Goal: Transaction & Acquisition: Obtain resource

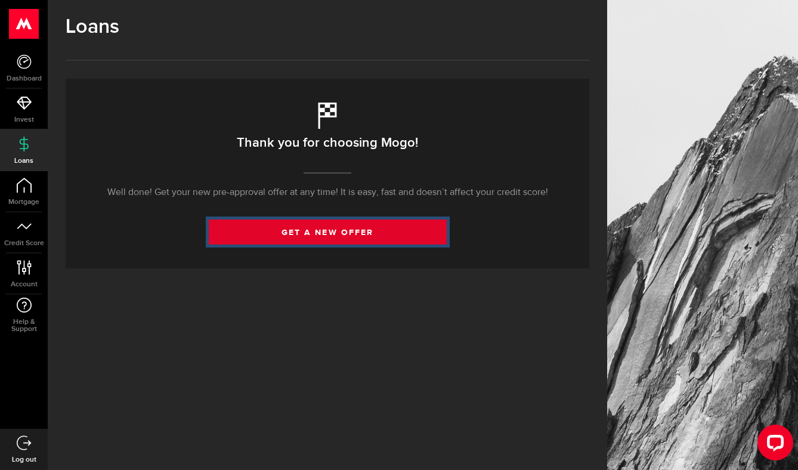
click at [330, 228] on link "get a new offer" at bounding box center [328, 231] width 238 height 25
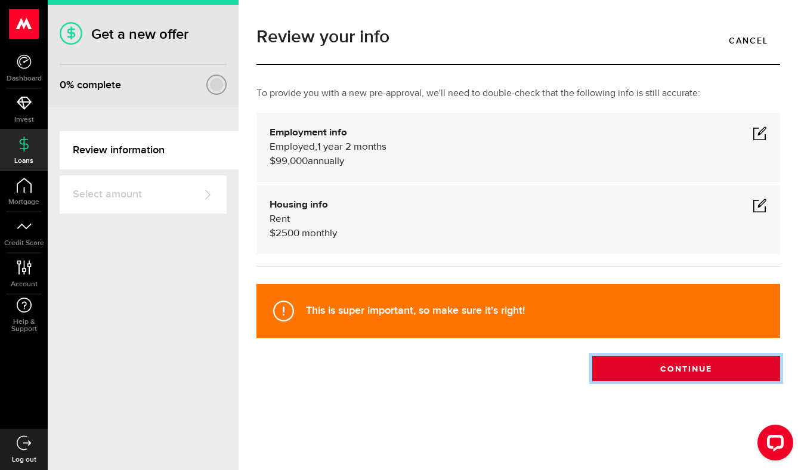
click at [642, 374] on button "Continue" at bounding box center [686, 368] width 188 height 25
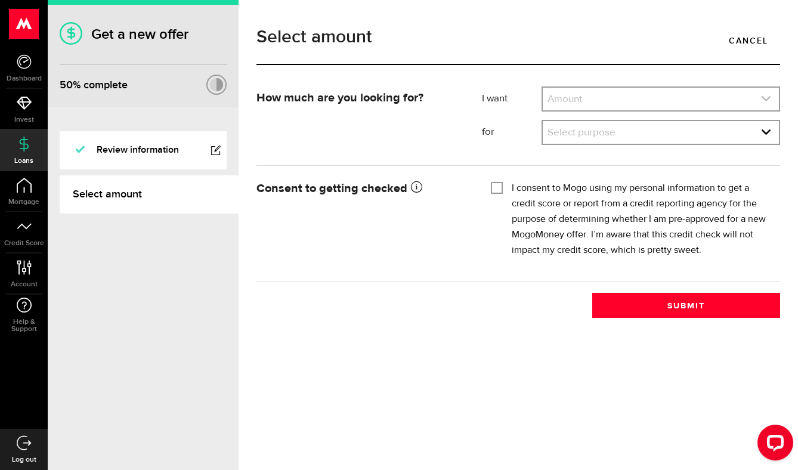
click at [569, 94] on link "expand select" at bounding box center [661, 99] width 236 height 23
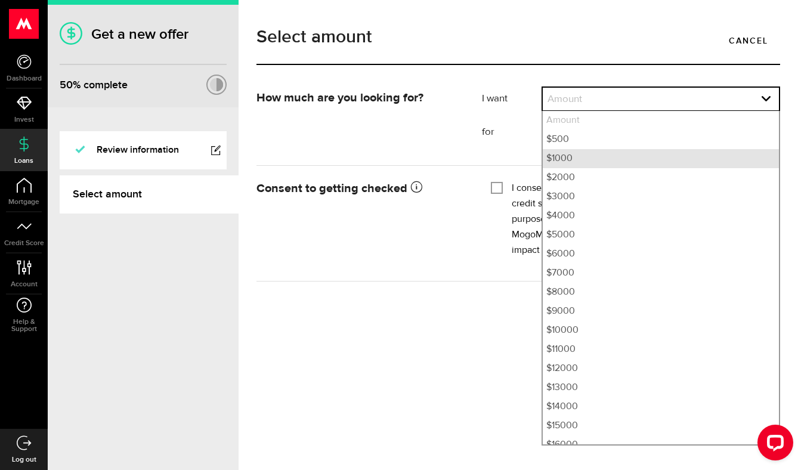
click at [590, 160] on li "$1000" at bounding box center [661, 158] width 236 height 19
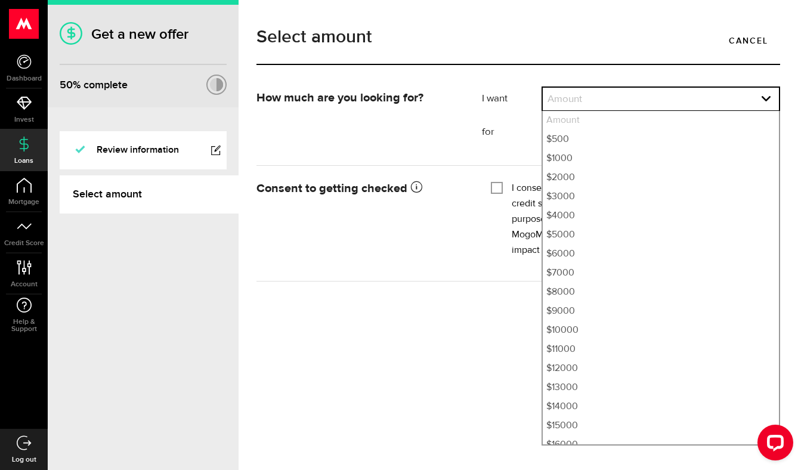
select select "1000"
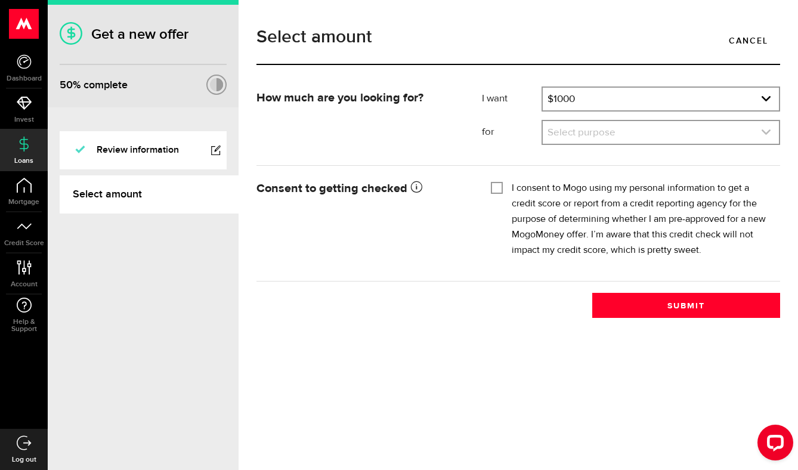
click at [584, 137] on link "expand select" at bounding box center [661, 132] width 236 height 23
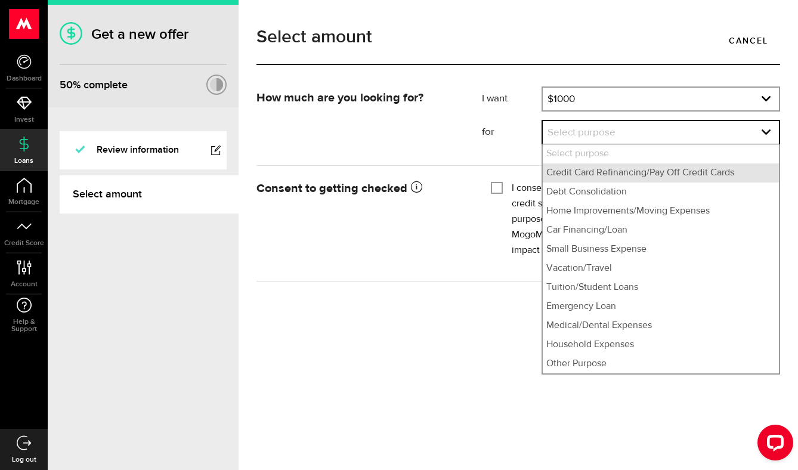
click at [600, 179] on li "Credit Card Refinancing/Pay Off Credit Cards" at bounding box center [661, 172] width 236 height 19
select select "Credit Card Refinancing/Pay Off Credit Cards"
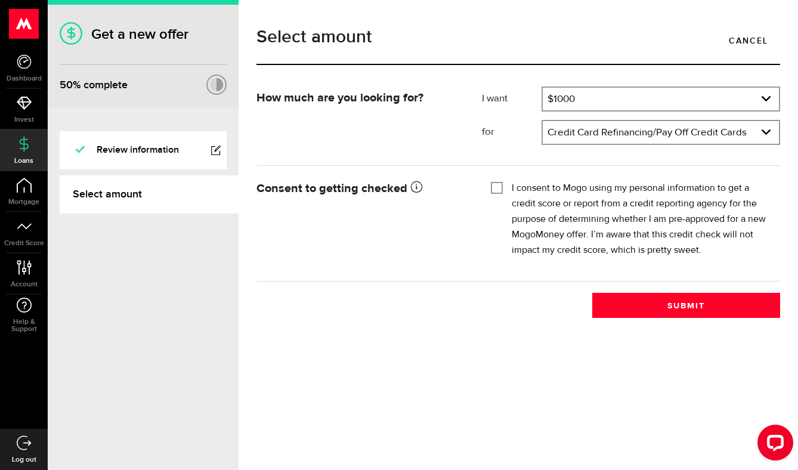
click at [500, 188] on input "I consent to Mogo using my personal information to get a credit score or report…" at bounding box center [497, 187] width 12 height 12
checkbox input "true"
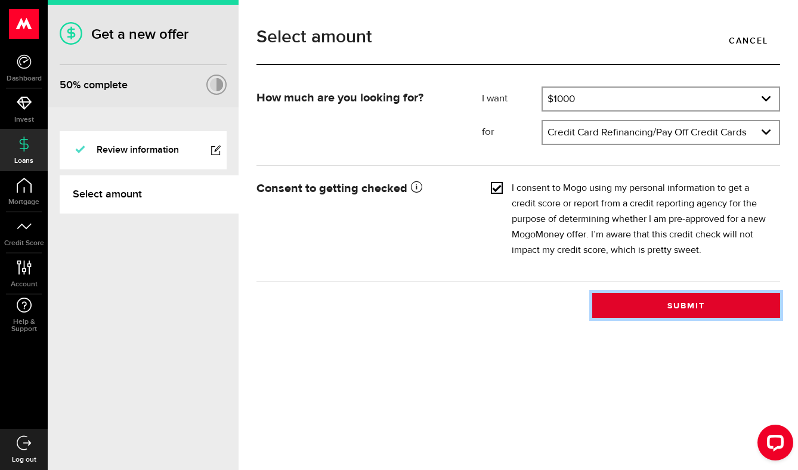
click at [637, 299] on button "Submit" at bounding box center [686, 305] width 188 height 25
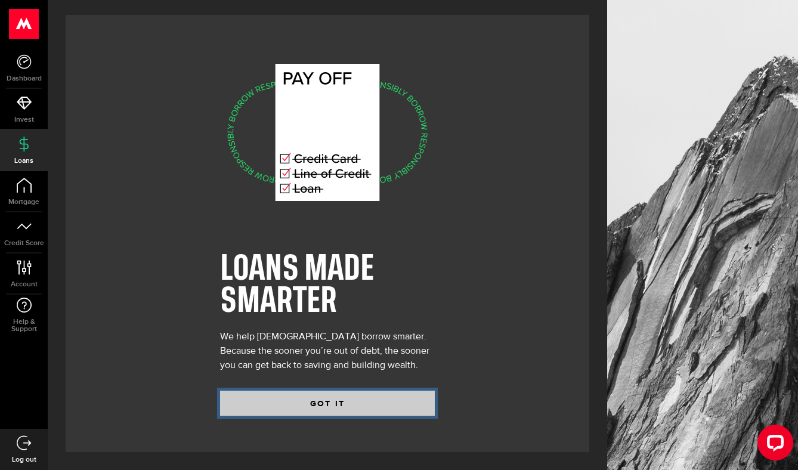
click at [336, 399] on button "GOT IT" at bounding box center [327, 403] width 215 height 25
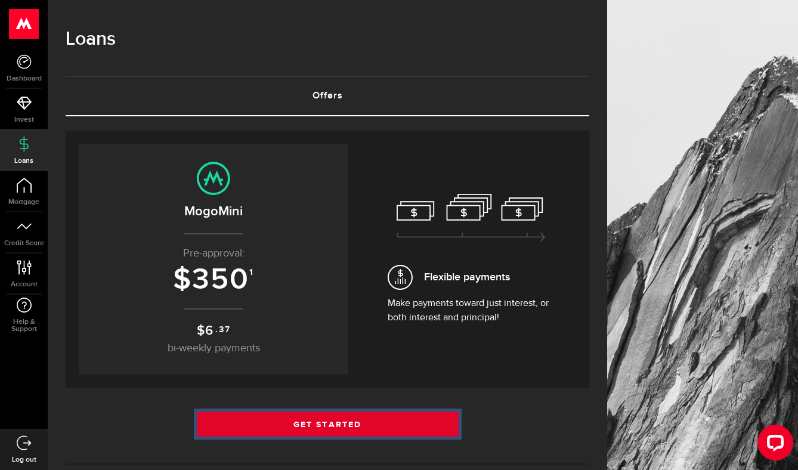
click at [343, 422] on link "Get Started" at bounding box center [328, 423] width 262 height 25
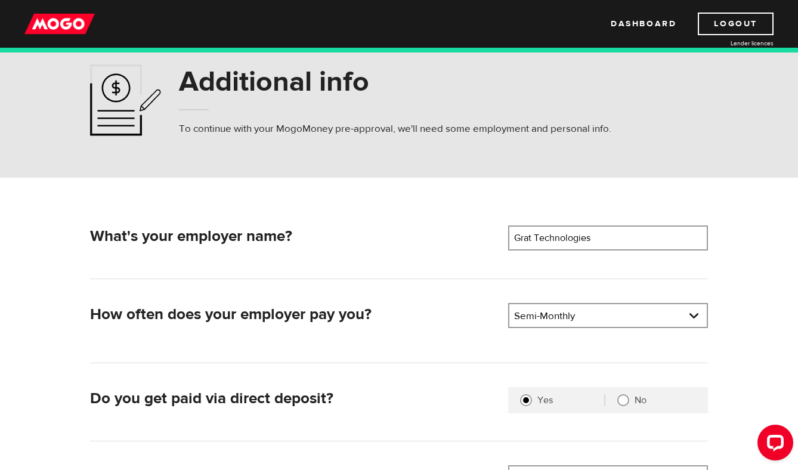
scroll to position [67, 0]
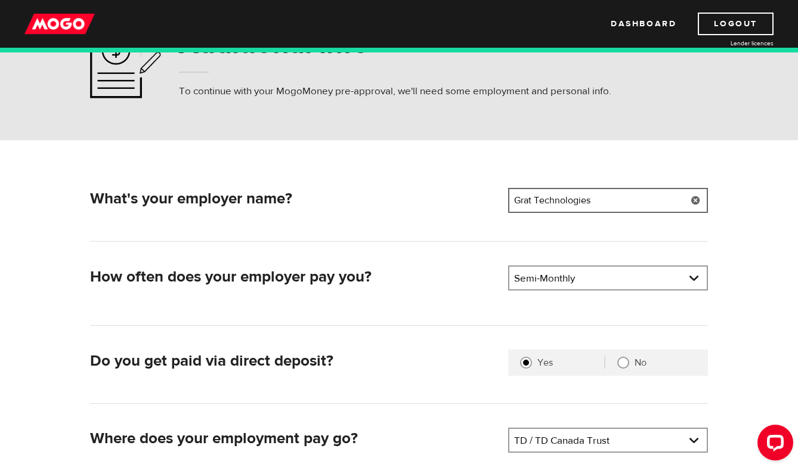
click at [518, 202] on input "Grat Technologies" at bounding box center [608, 200] width 200 height 25
click at [567, 278] on link at bounding box center [607, 278] width 197 height 23
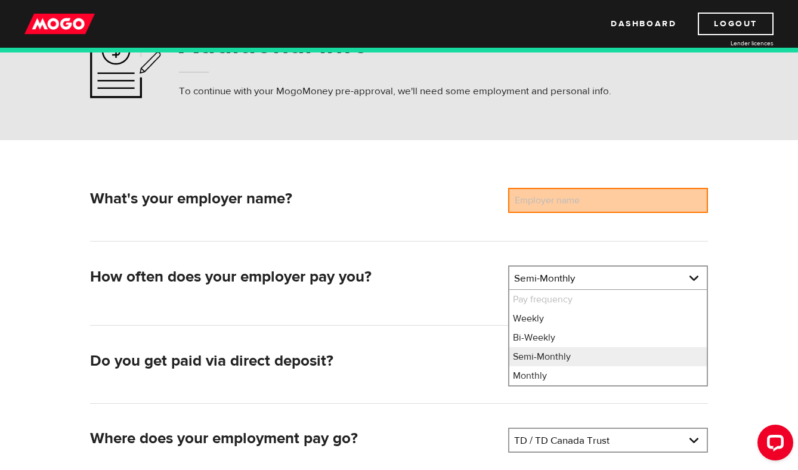
click at [557, 304] on li "Pay frequency" at bounding box center [607, 299] width 197 height 19
click at [494, 221] on div "What's your employer name? Employer name Please enter your employer's name" at bounding box center [399, 215] width 618 height 54
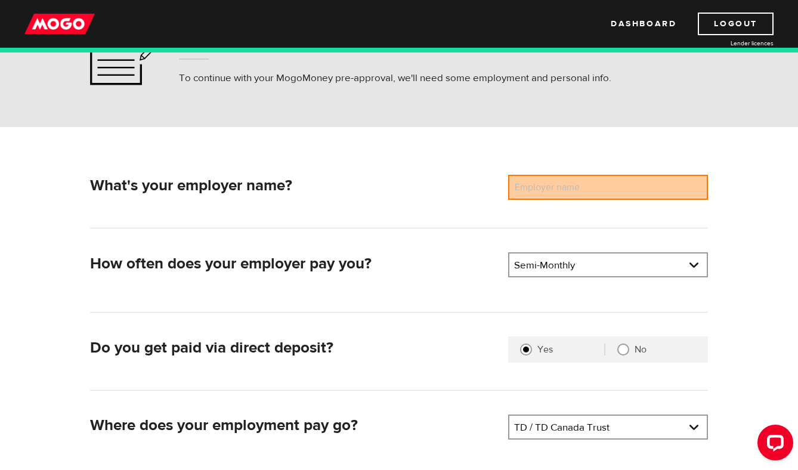
scroll to position [190, 0]
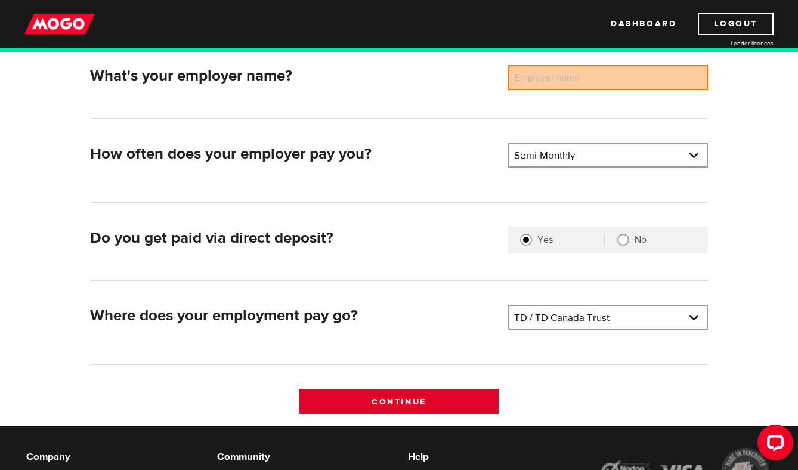
click at [478, 397] on input "Continue" at bounding box center [399, 401] width 200 height 25
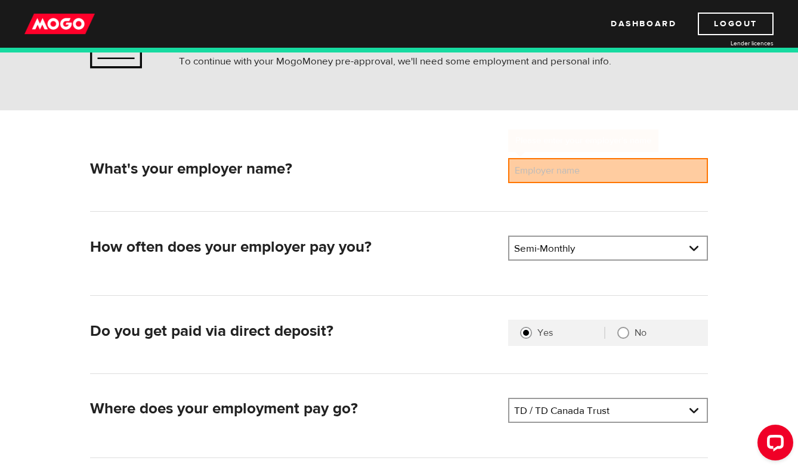
scroll to position [94, 0]
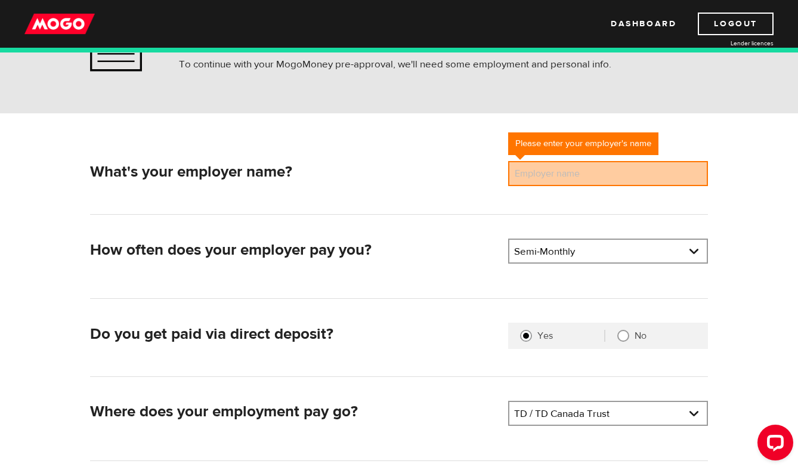
click at [538, 177] on label "Employer name" at bounding box center [556, 173] width 96 height 25
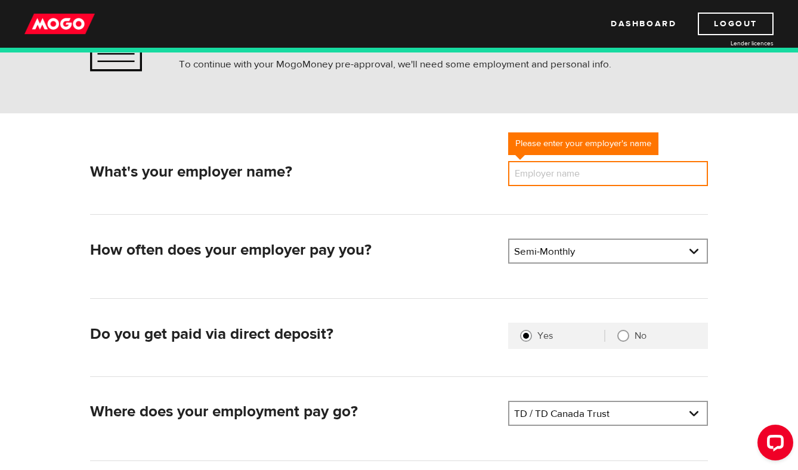
click at [538, 177] on input "Employer name" at bounding box center [608, 173] width 200 height 25
type input "n/A"
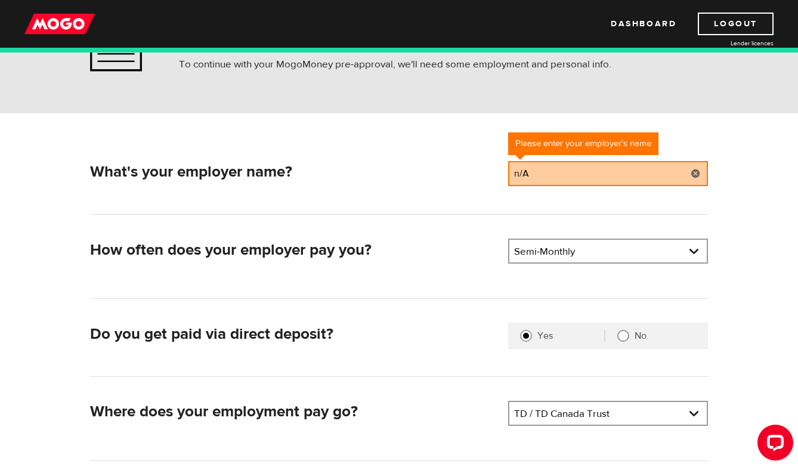
click at [470, 185] on div "What's your employer name?" at bounding box center [294, 175] width 419 height 29
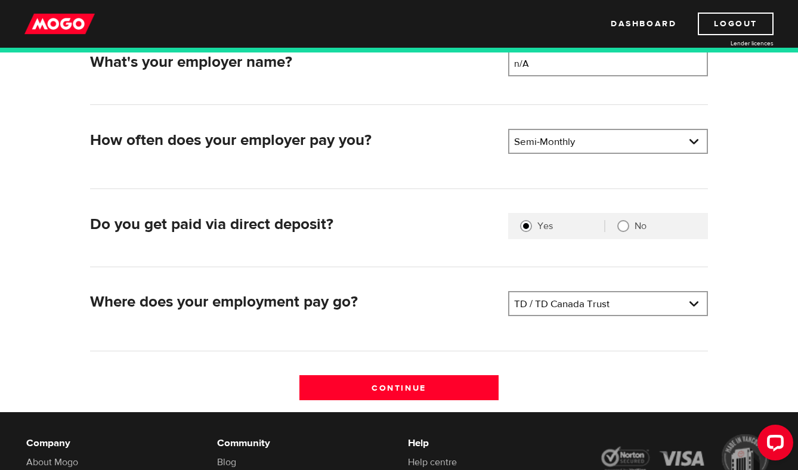
scroll to position [268, 0]
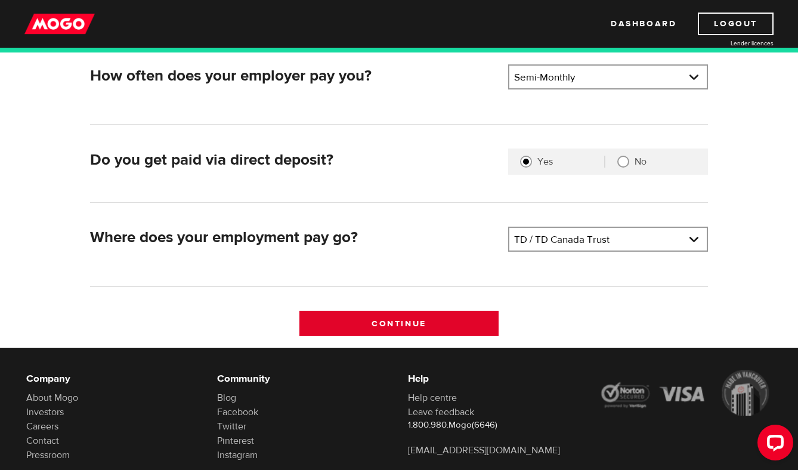
click at [442, 326] on input "Continue" at bounding box center [399, 323] width 200 height 25
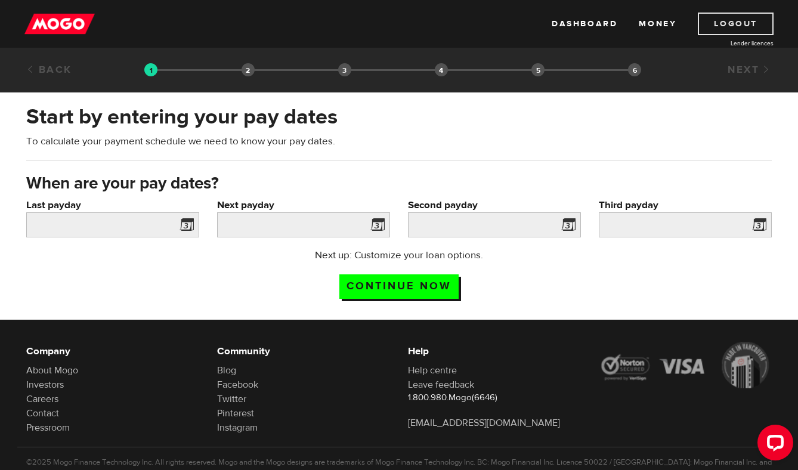
click at [721, 27] on link "Logout" at bounding box center [736, 24] width 76 height 23
